Goal: Find specific page/section: Find specific page/section

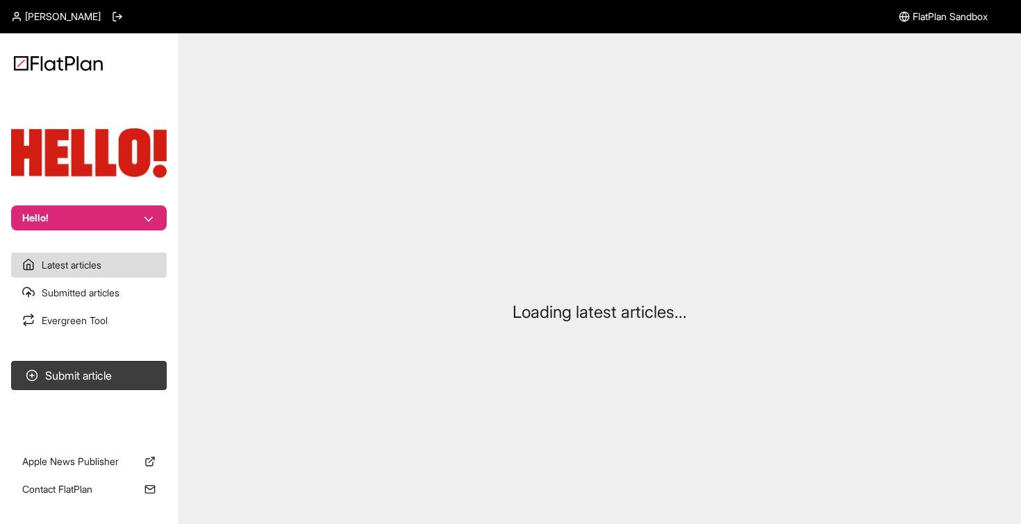
click at [83, 220] on button "Hello!" at bounding box center [89, 218] width 156 height 25
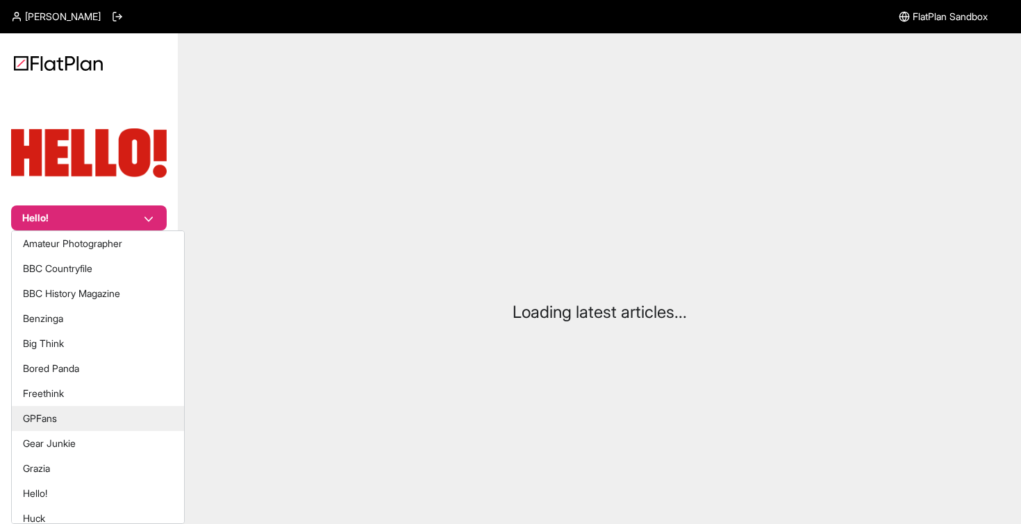
scroll to position [508, 0]
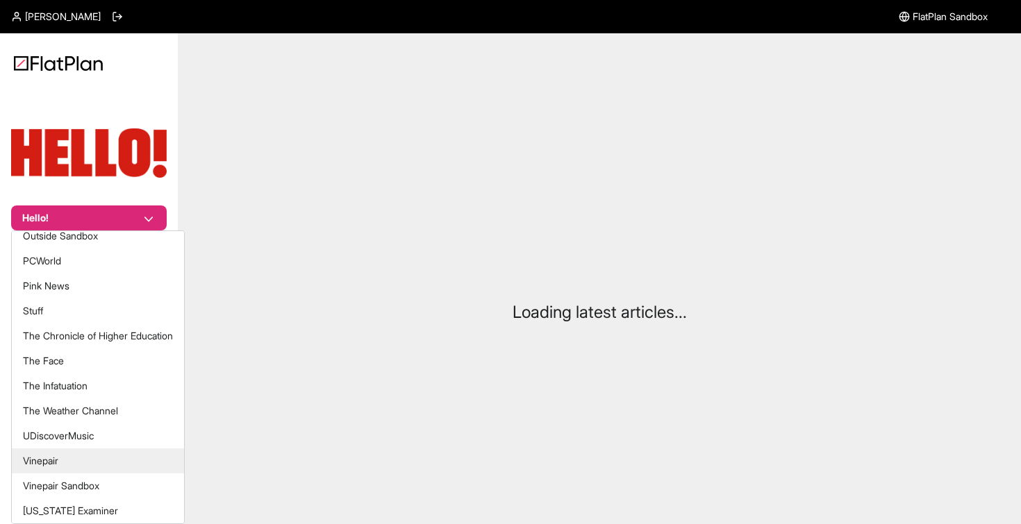
click at [76, 459] on button "Vinepair" at bounding box center [98, 461] width 172 height 25
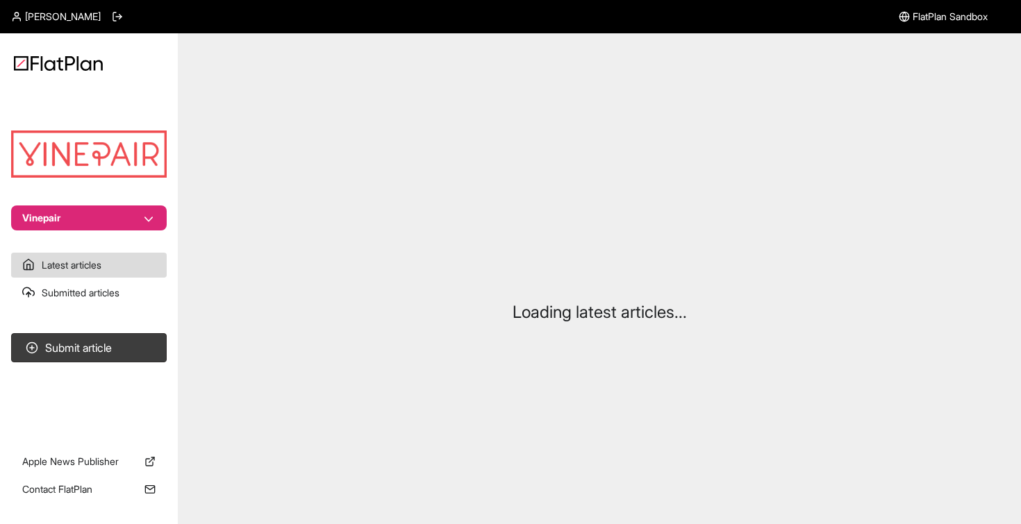
click at [45, 21] on span "[PERSON_NAME]" at bounding box center [63, 17] width 76 height 14
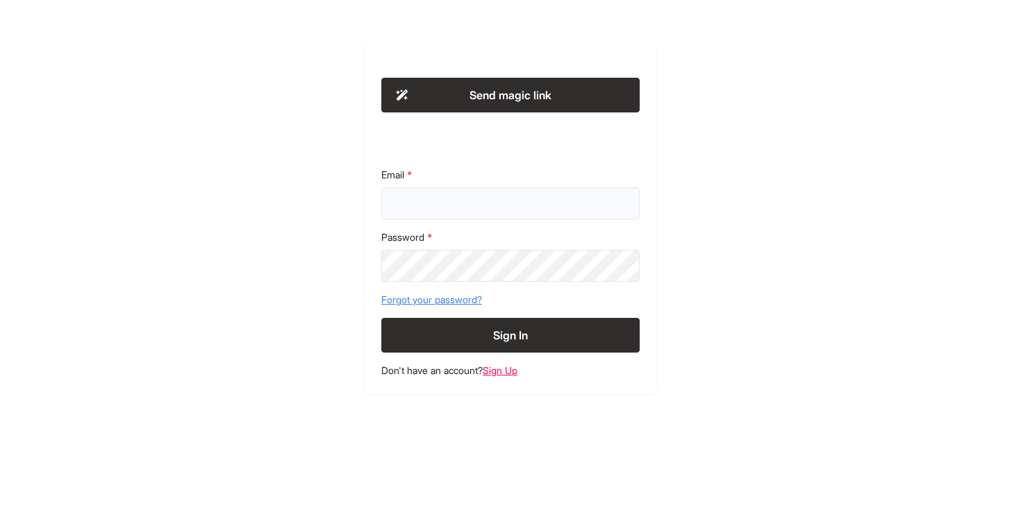
type input "**********"
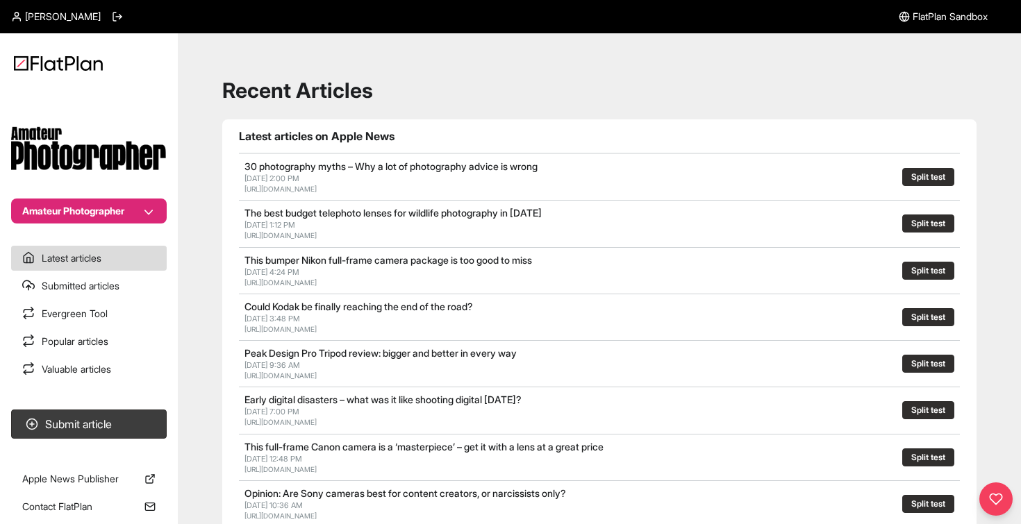
click at [85, 216] on button "Amateur Photographer" at bounding box center [89, 211] width 156 height 25
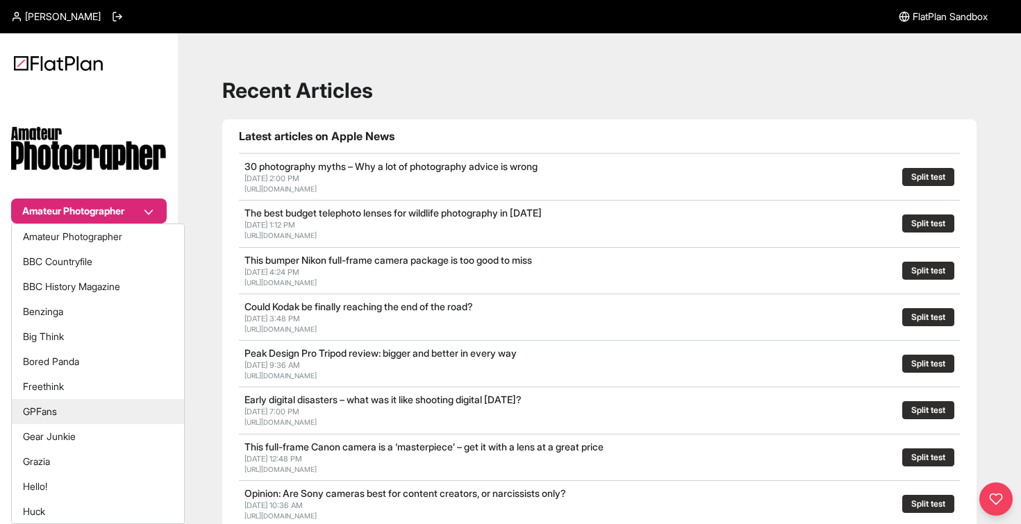
scroll to position [501, 0]
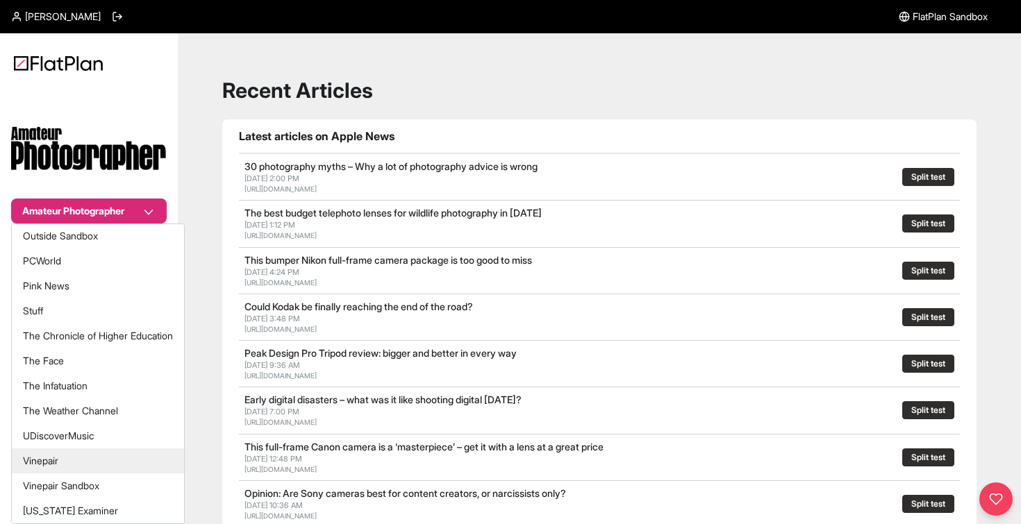
click at [85, 468] on button "Vinepair" at bounding box center [98, 461] width 172 height 25
